Goal: Information Seeking & Learning: Learn about a topic

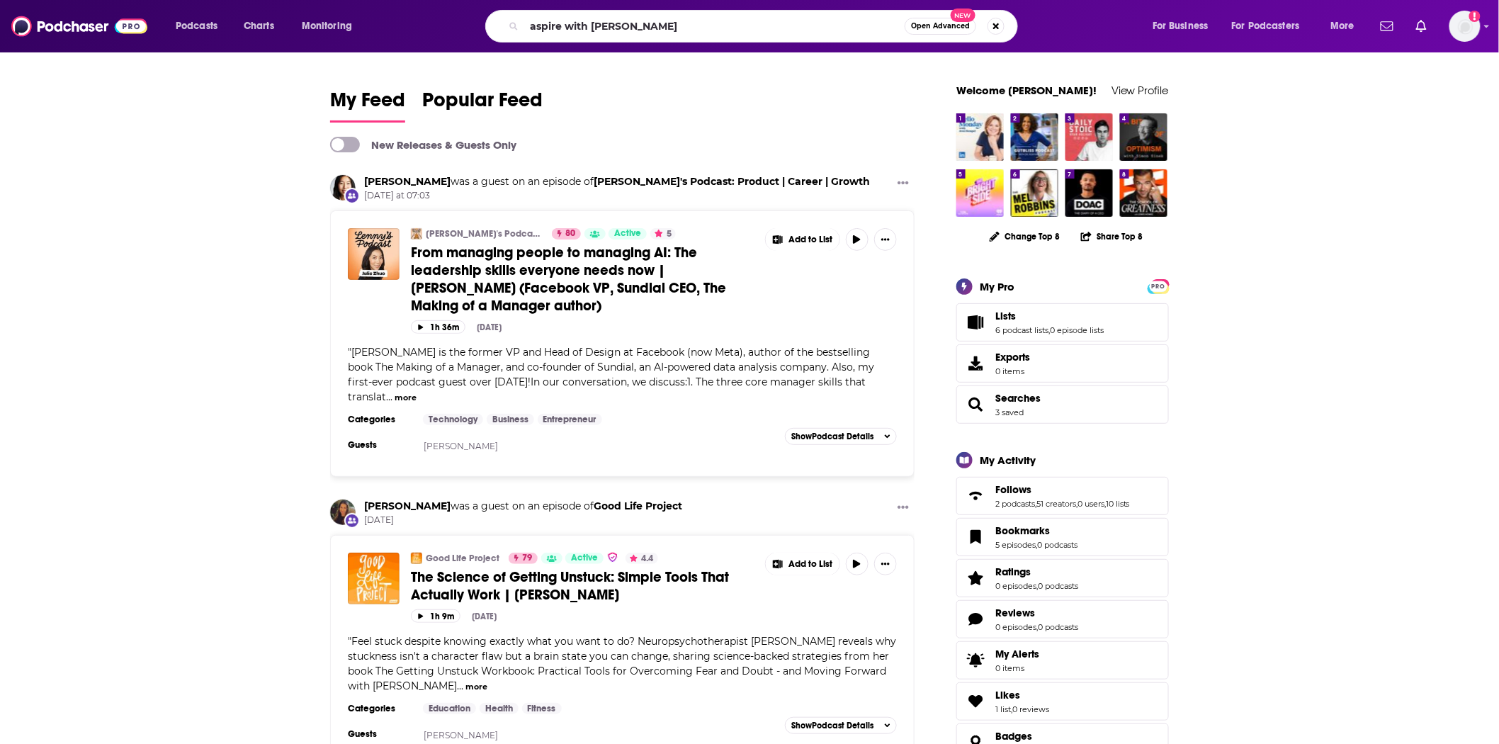
type input "aspire with [PERSON_NAME]"
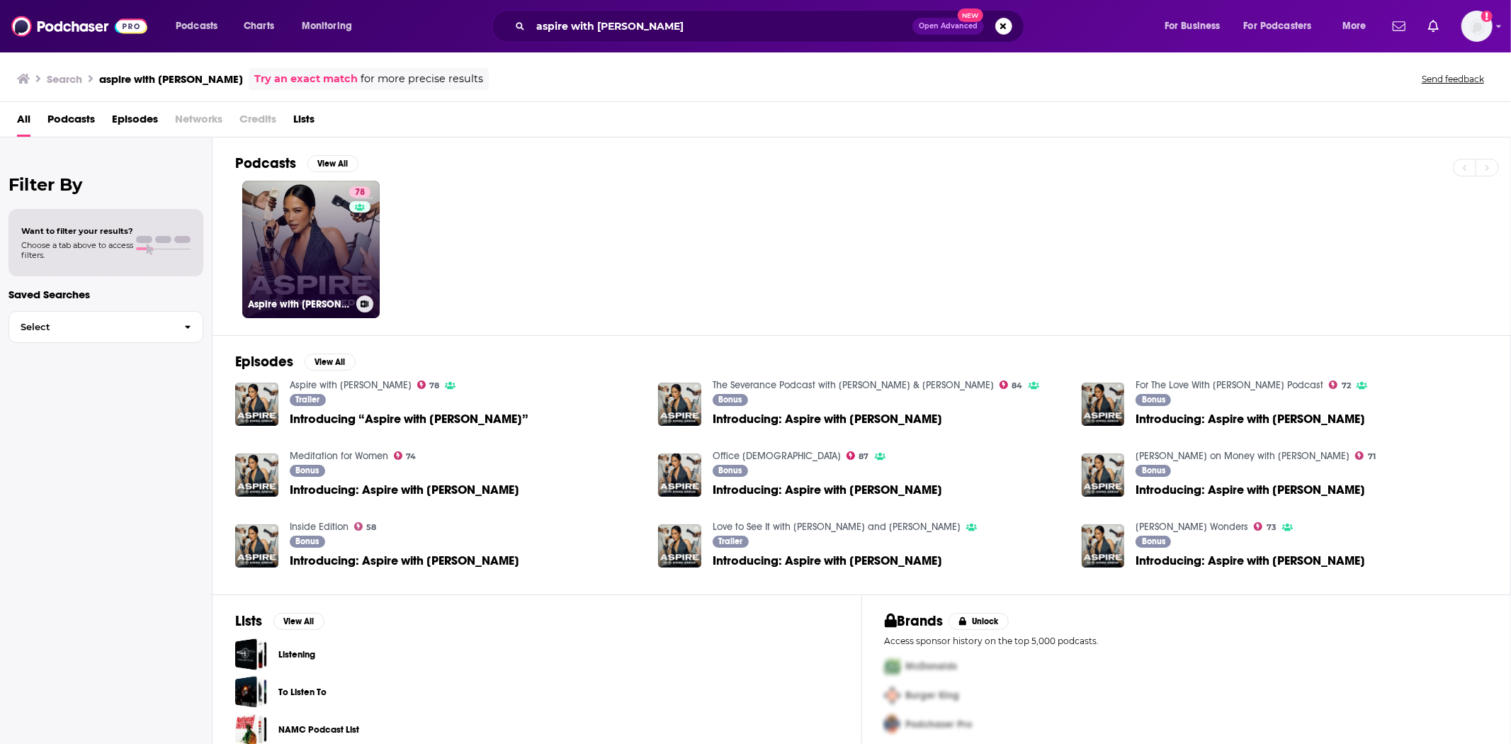
click at [305, 243] on link "78 Aspire with [PERSON_NAME]" at bounding box center [310, 249] width 137 height 137
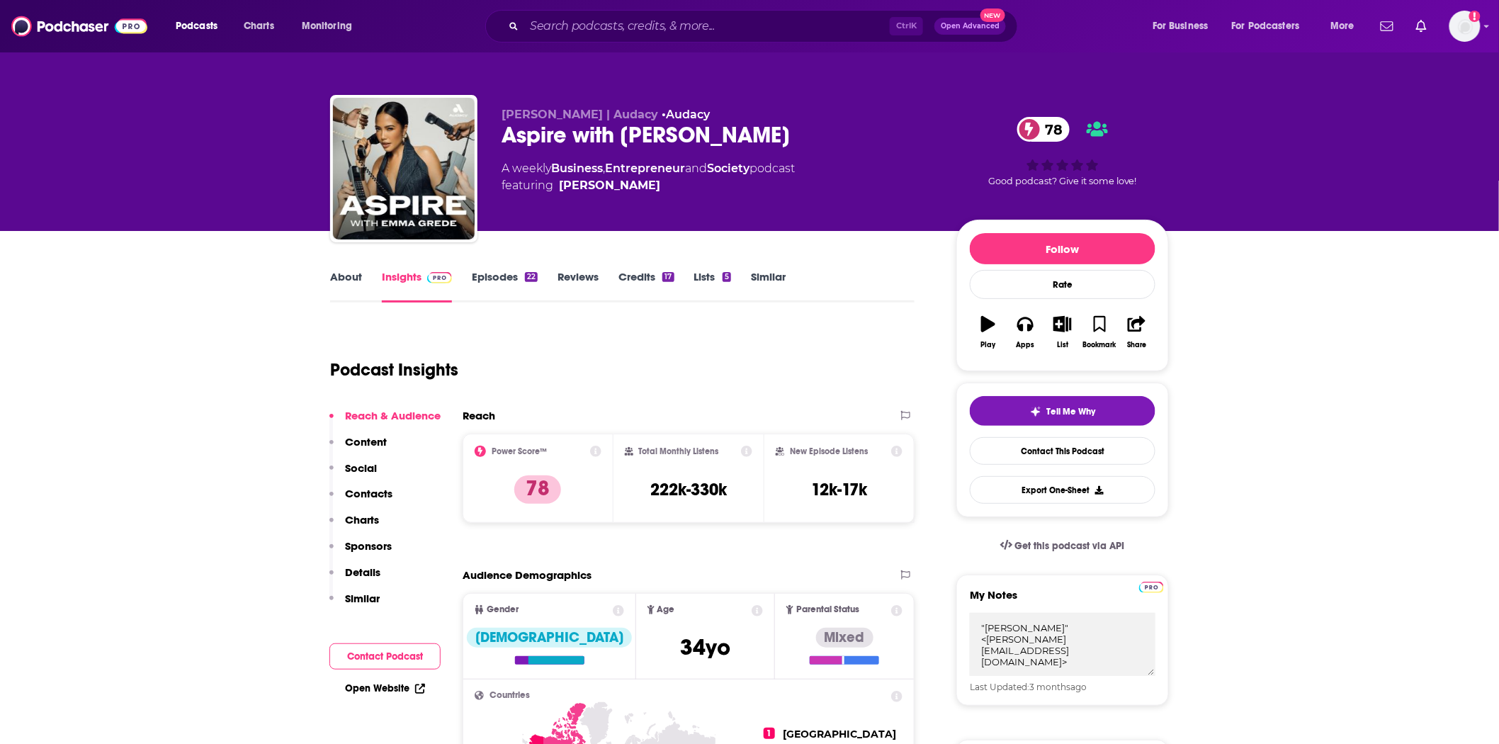
click at [335, 277] on link "About" at bounding box center [346, 286] width 32 height 33
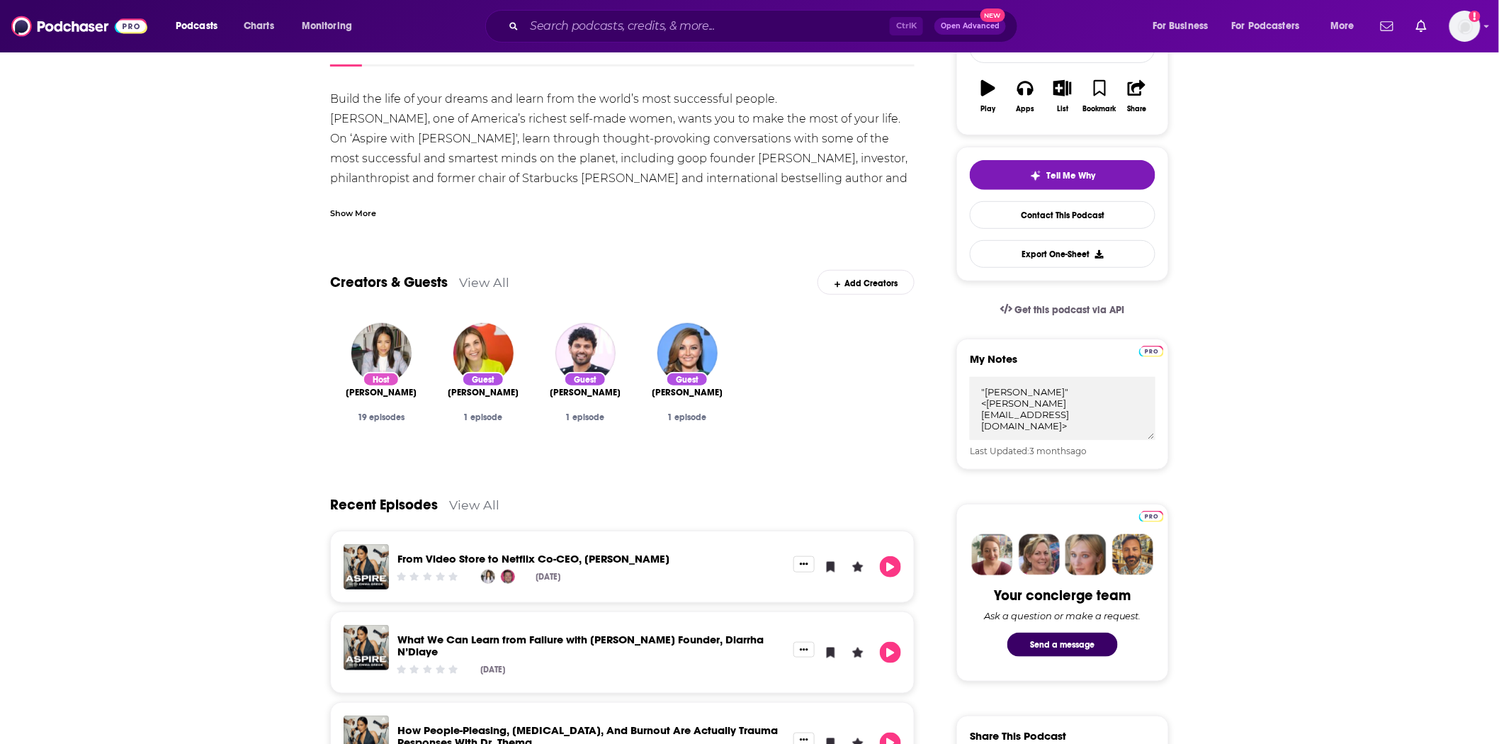
scroll to position [157, 0]
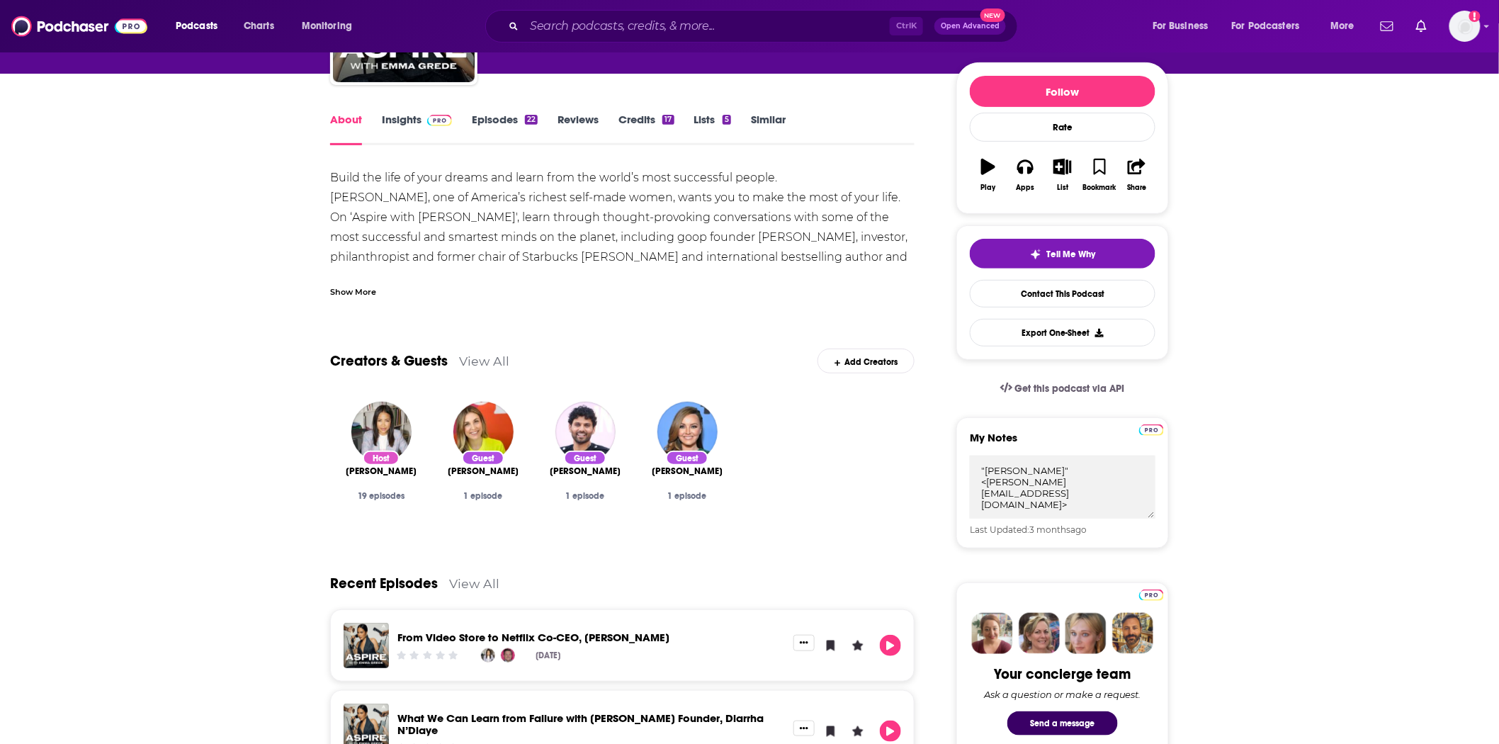
click at [498, 115] on link "Episodes 22" at bounding box center [505, 129] width 66 height 33
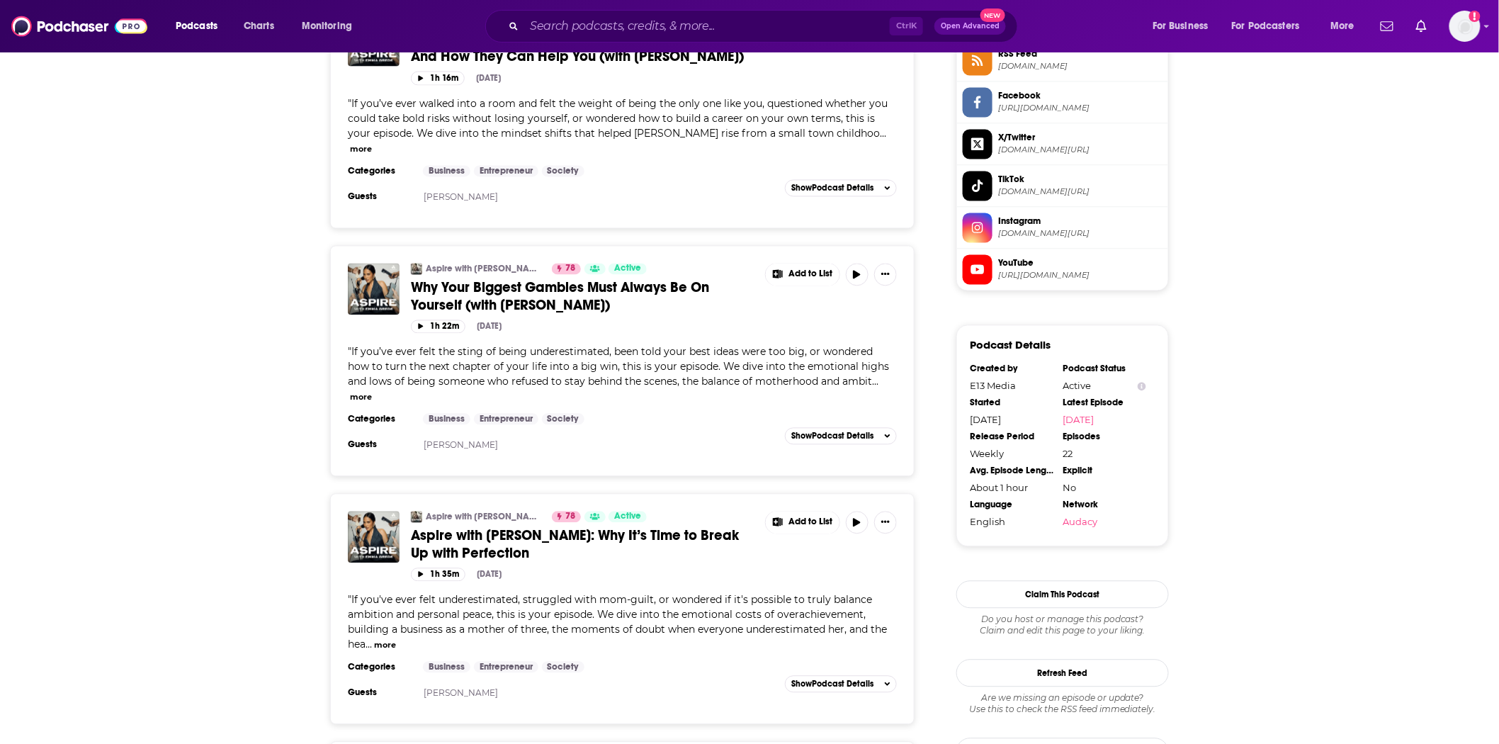
scroll to position [1574, 0]
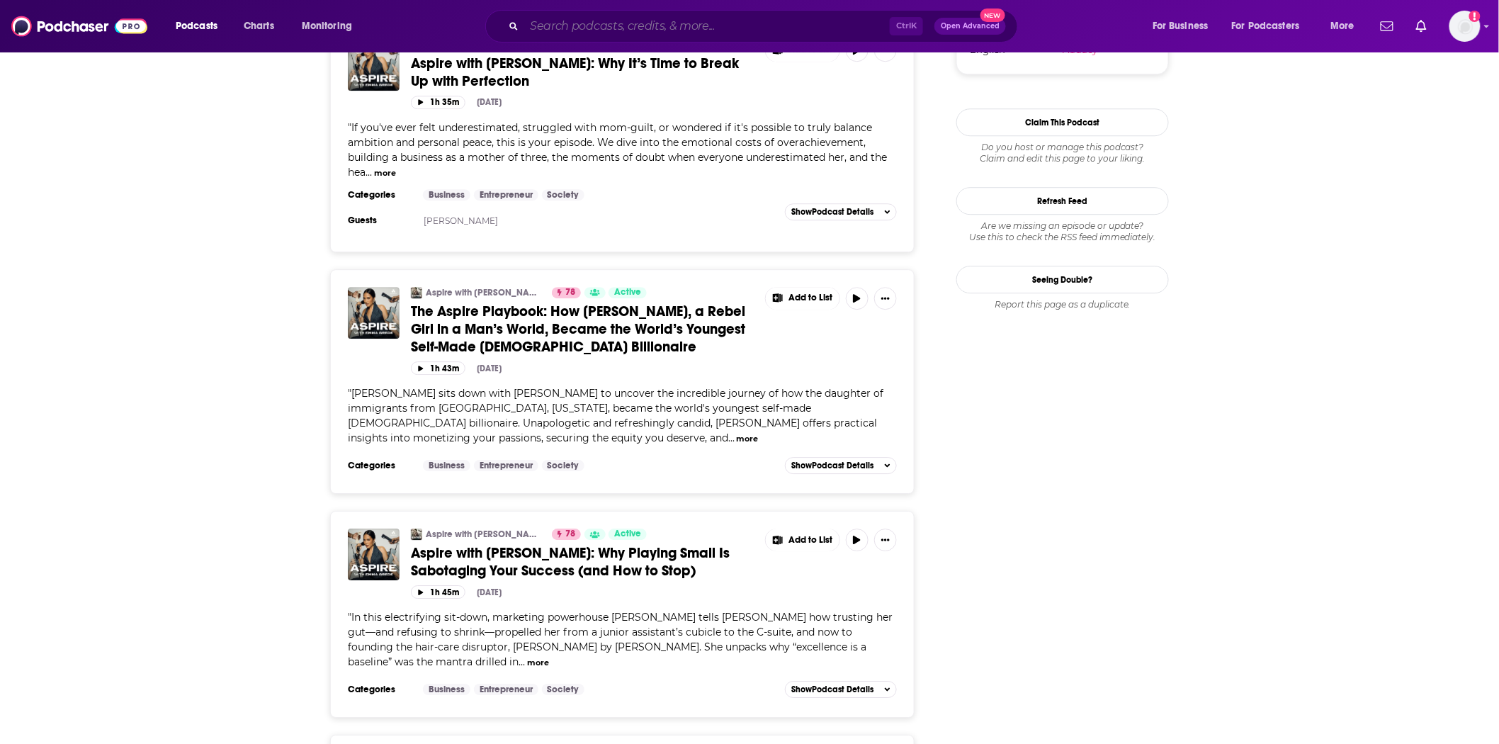
click at [554, 23] on input "Search podcasts, credits, & more..." at bounding box center [707, 26] width 366 height 23
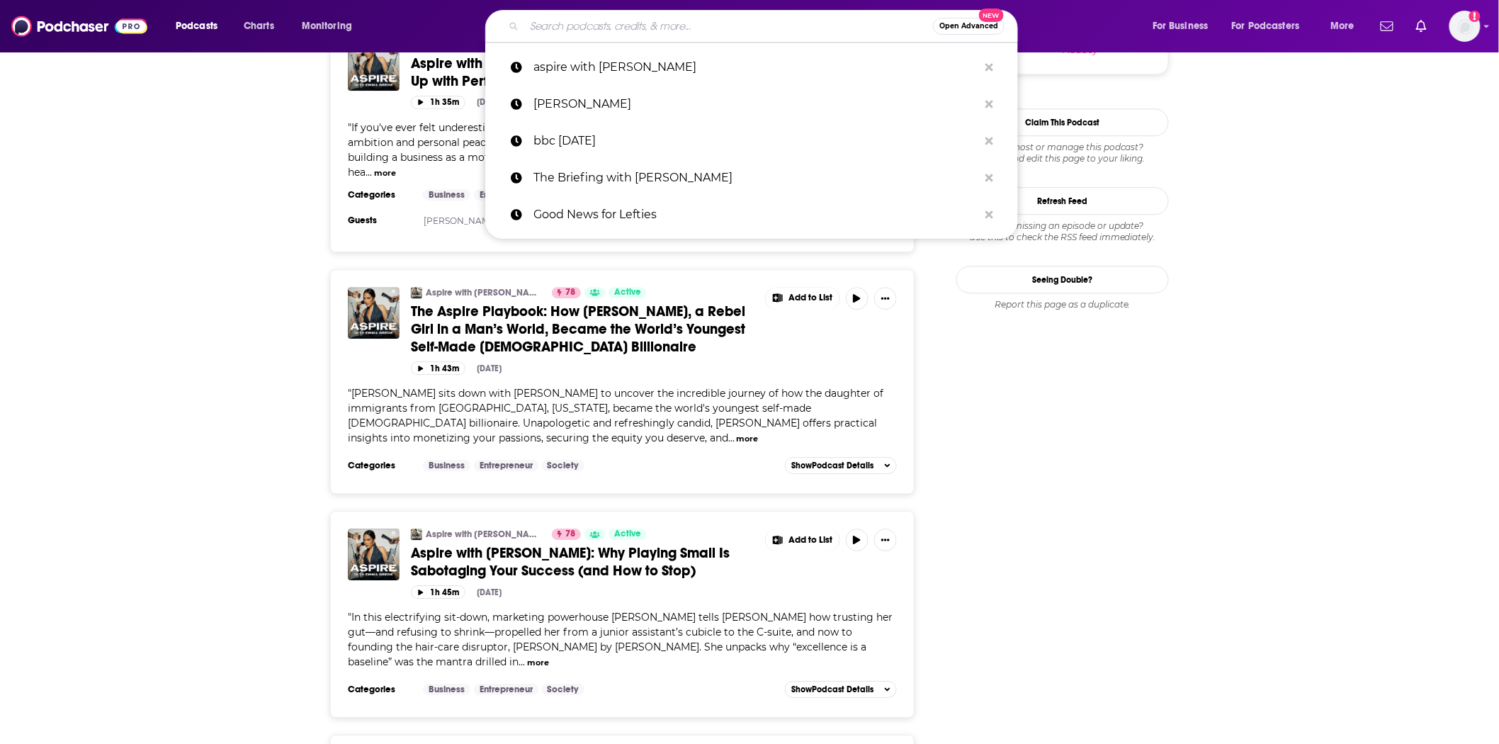
paste input "Rock's Backpages"
type input "Rock's Backpages"
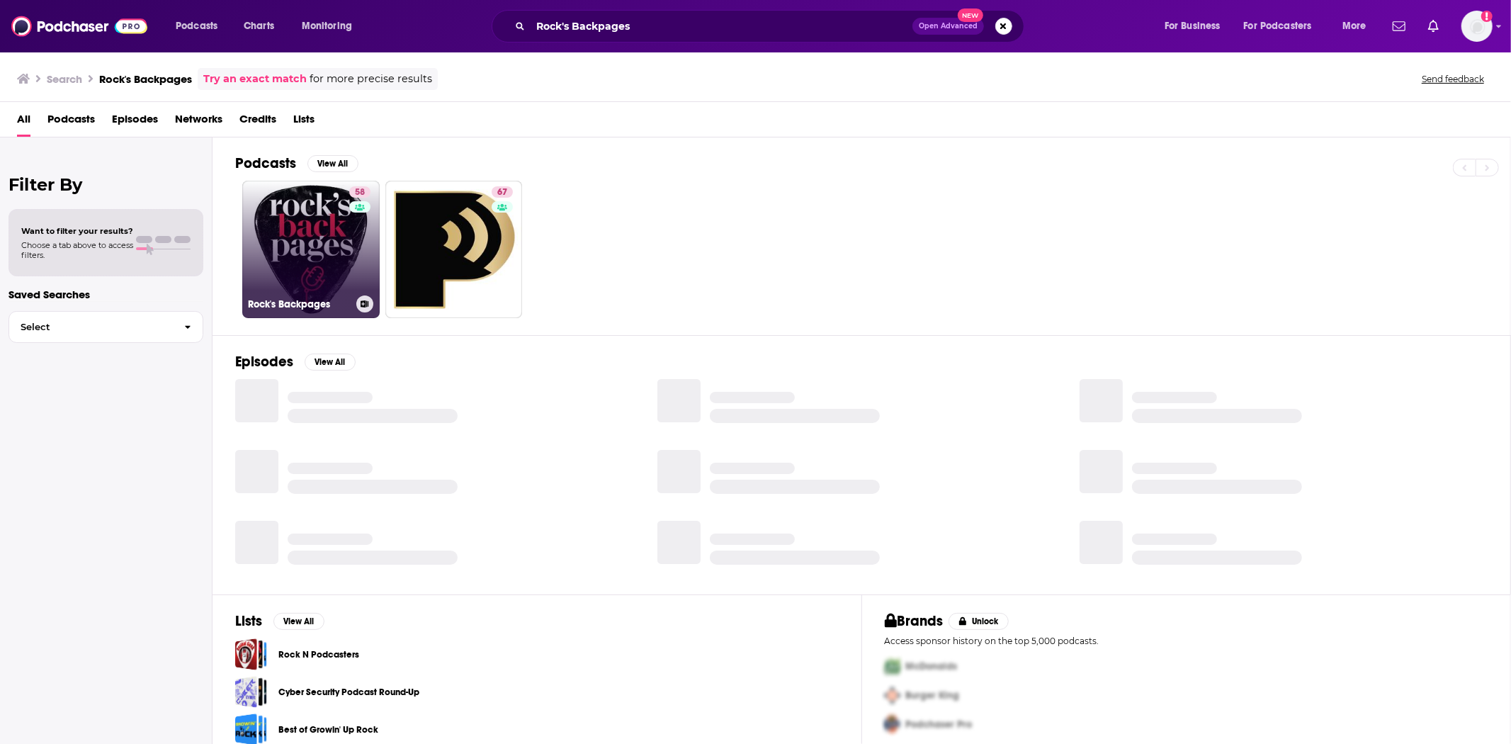
click at [349, 249] on div "58" at bounding box center [361, 240] width 25 height 109
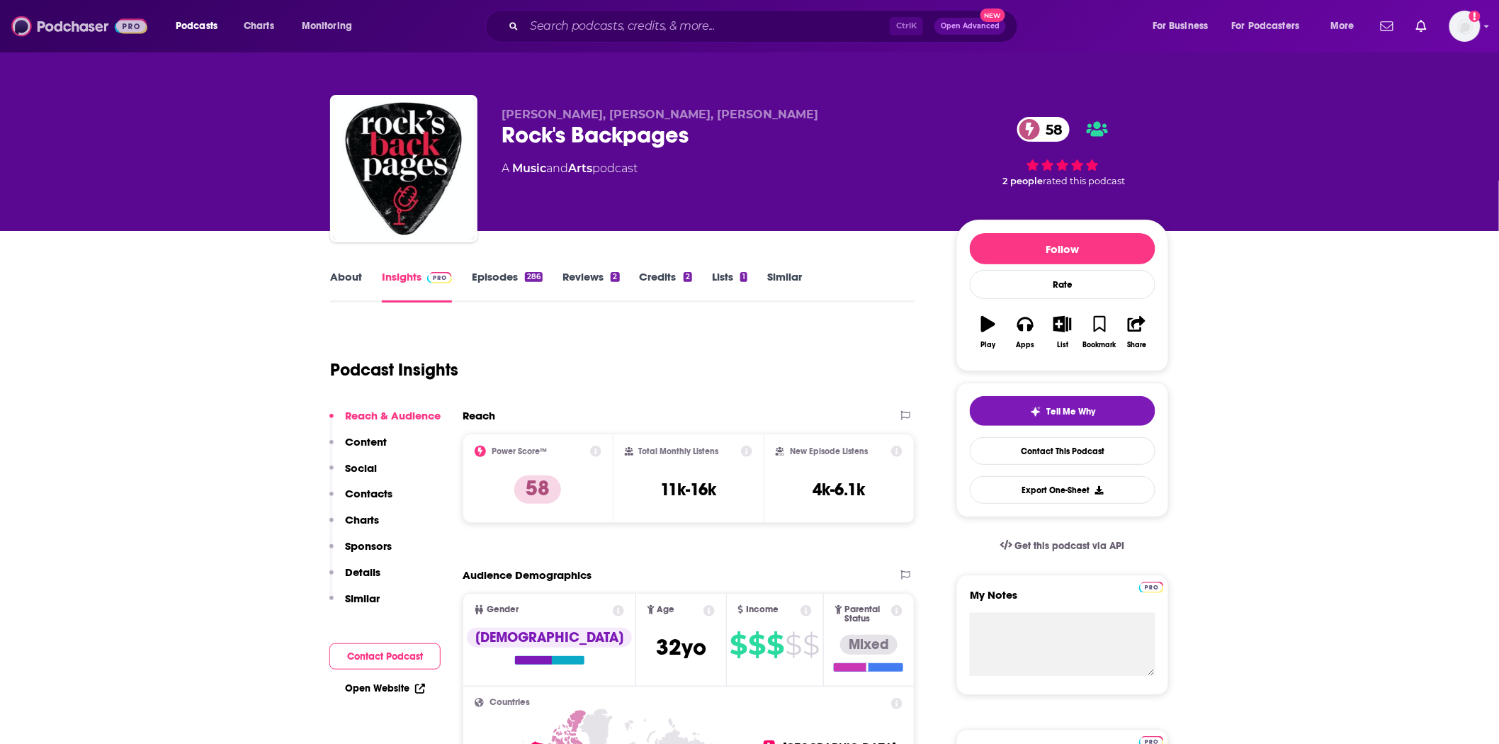
click at [89, 33] on img at bounding box center [79, 26] width 136 height 27
